Goal: Task Accomplishment & Management: Use online tool/utility

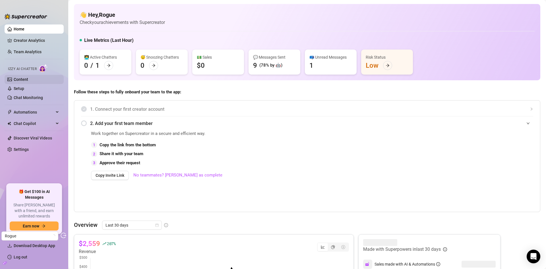
click at [26, 82] on link "Content" at bounding box center [21, 79] width 15 height 5
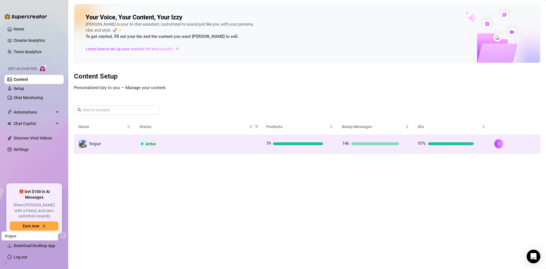
click at [261, 142] on td "Active" at bounding box center [198, 143] width 127 height 18
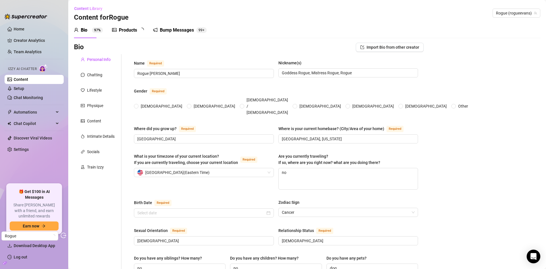
click at [179, 32] on div "Bump Messages" at bounding box center [177, 30] width 34 height 7
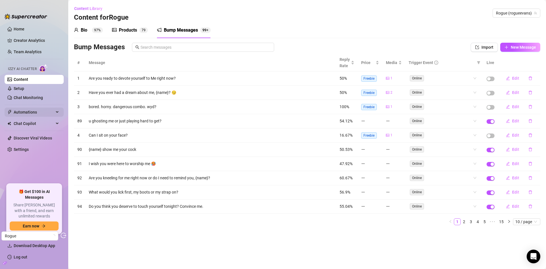
click at [34, 110] on span "Automations" at bounding box center [34, 111] width 40 height 9
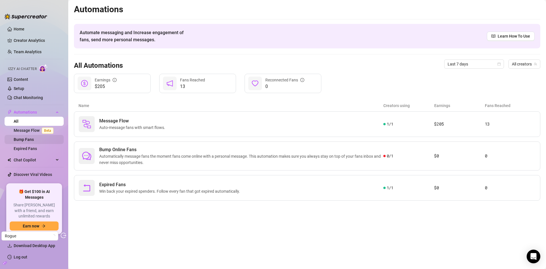
click at [26, 138] on link "Bump Fans" at bounding box center [24, 139] width 20 height 5
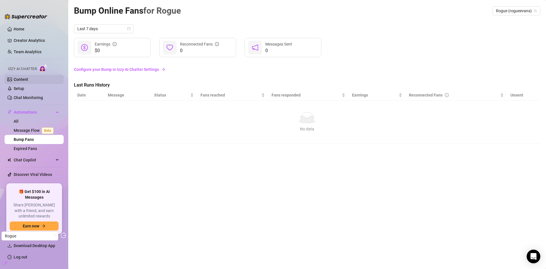
click at [26, 78] on link "Content" at bounding box center [21, 79] width 15 height 5
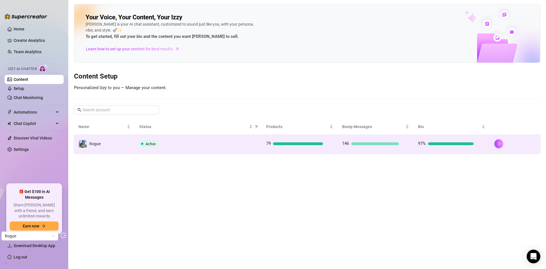
click at [196, 148] on td "Active" at bounding box center [198, 143] width 127 height 18
